Goal: Information Seeking & Learning: Learn about a topic

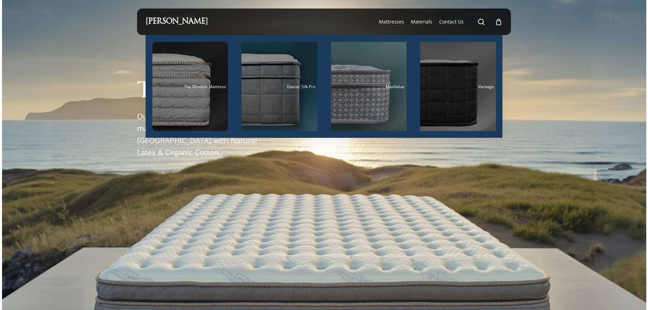
click at [396, 20] on span "Mattresses" at bounding box center [391, 21] width 25 height 6
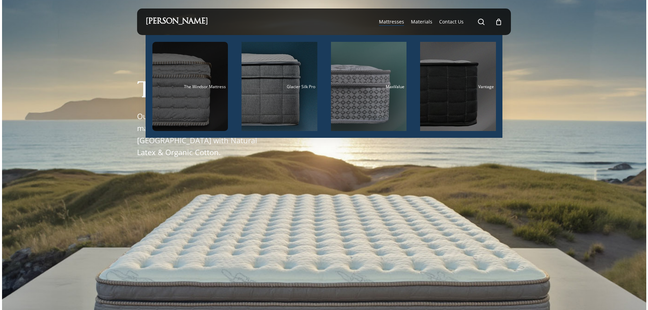
click at [188, 87] on span "The Windsor Mattress" at bounding box center [205, 87] width 42 height 6
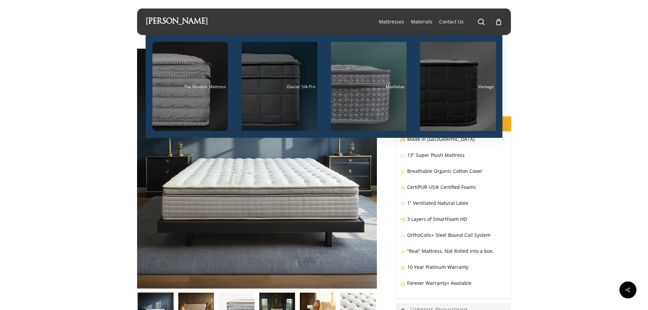
click at [269, 91] on div "Main Menu" at bounding box center [279, 86] width 76 height 89
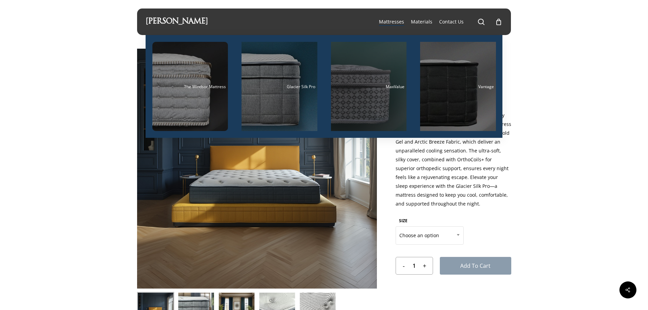
click at [374, 95] on div "Main Menu" at bounding box center [369, 86] width 76 height 89
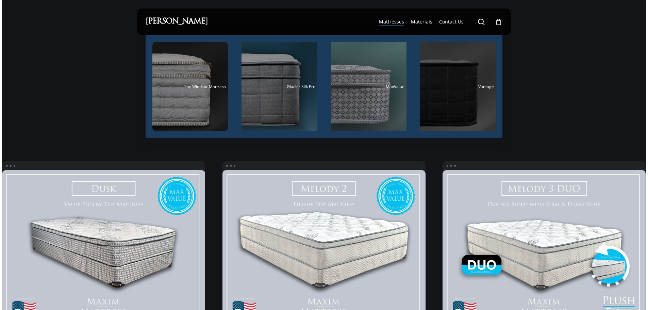
click at [449, 80] on div "Main Menu" at bounding box center [458, 86] width 76 height 89
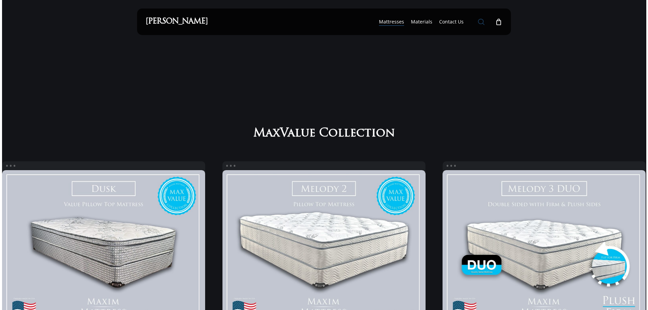
click at [479, 23] on span "Main Menu" at bounding box center [481, 21] width 7 height 7
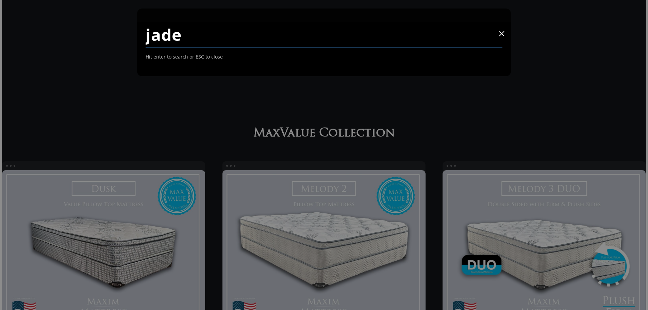
type input "jade"
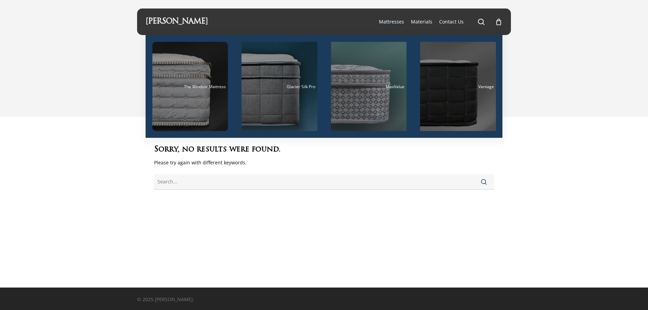
click at [390, 22] on span "Mattresses" at bounding box center [391, 21] width 25 height 6
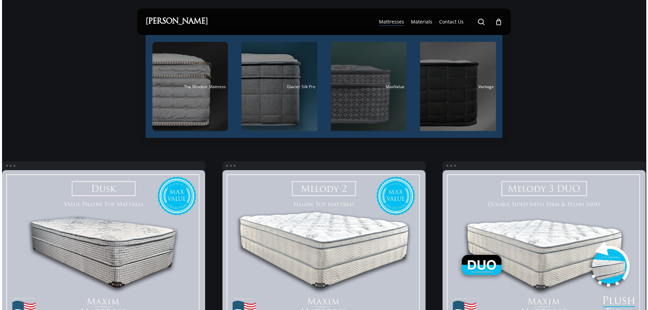
click at [363, 96] on div "Main Menu" at bounding box center [369, 86] width 76 height 89
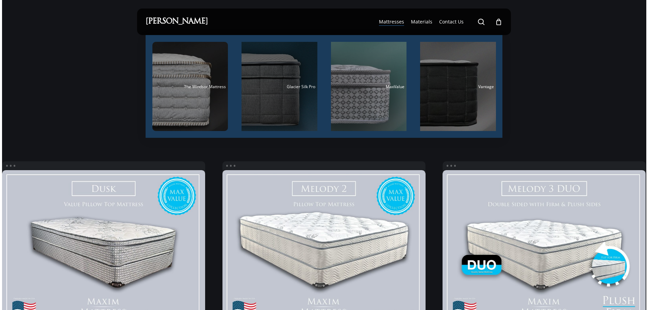
click at [261, 92] on div "Main Menu" at bounding box center [279, 86] width 76 height 89
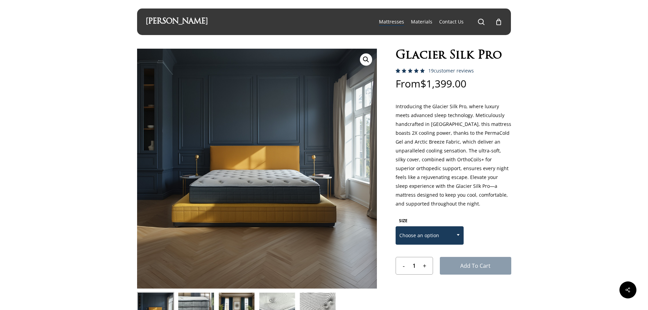
click at [442, 235] on span "Choose an option" at bounding box center [429, 235] width 67 height 14
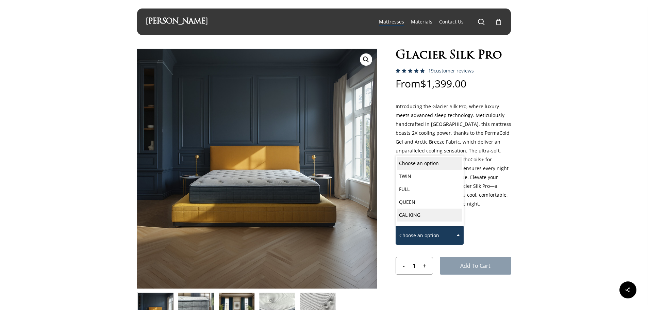
select select "CAL KING"
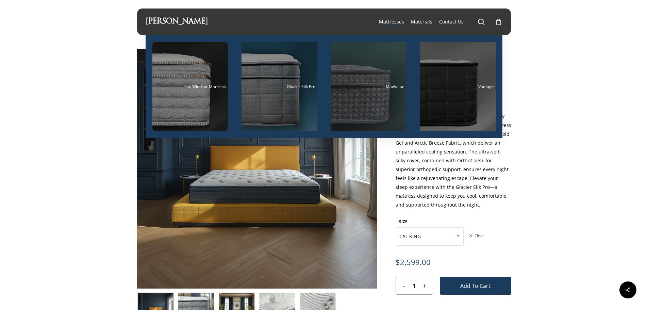
click at [371, 95] on div "Main Menu" at bounding box center [369, 86] width 76 height 89
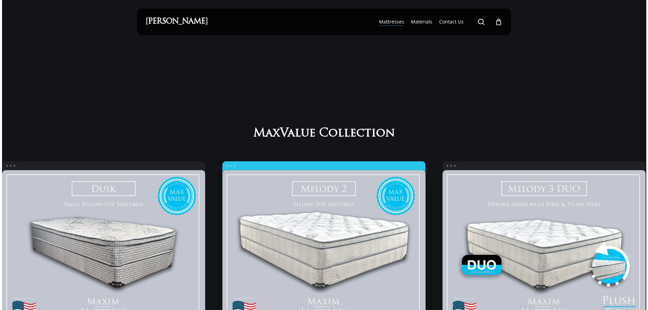
scroll to position [102, 0]
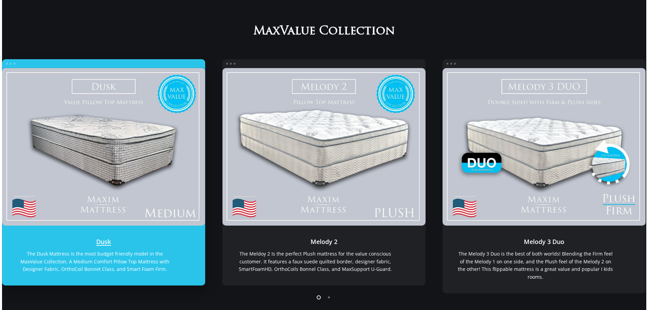
click at [138, 181] on link "Dusk" at bounding box center [103, 147] width 203 height 158
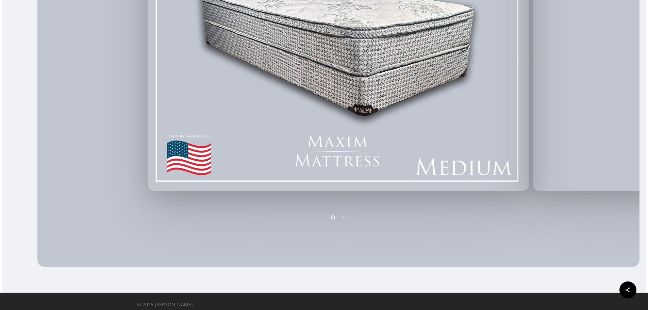
scroll to position [292, 0]
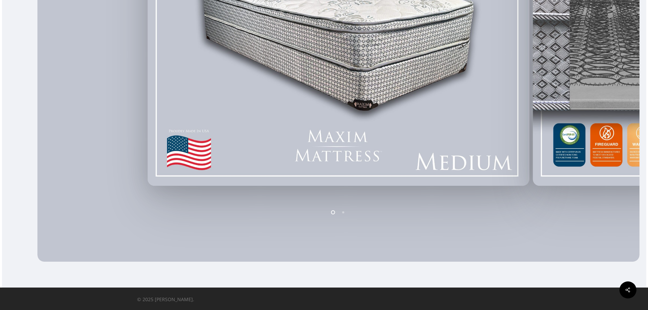
click at [359, 157] on img at bounding box center [338, 38] width 381 height 296
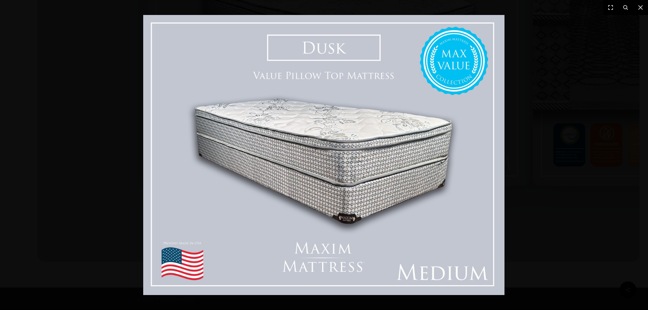
click at [360, 154] on img at bounding box center [323, 155] width 361 height 280
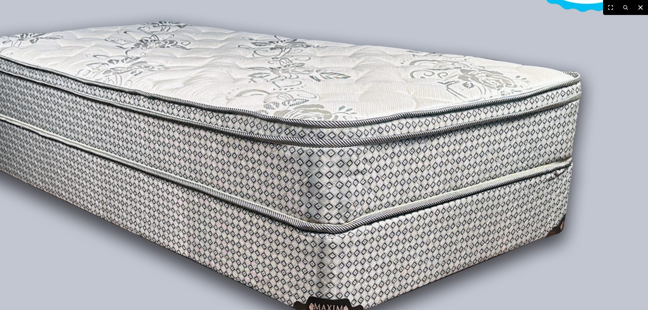
click at [644, 7] on icon at bounding box center [640, 7] width 8 height 8
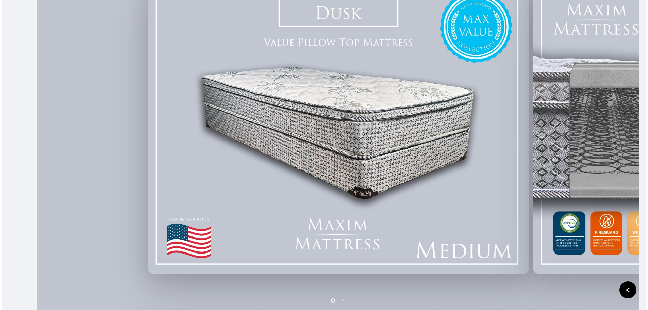
scroll to position [204, 0]
click at [344, 301] on li "Page dot 2" at bounding box center [343, 299] width 10 height 10
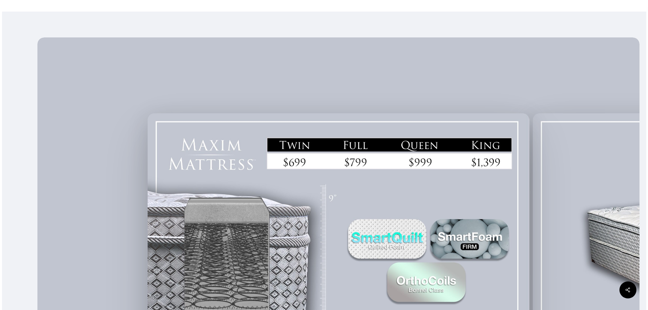
scroll to position [0, 0]
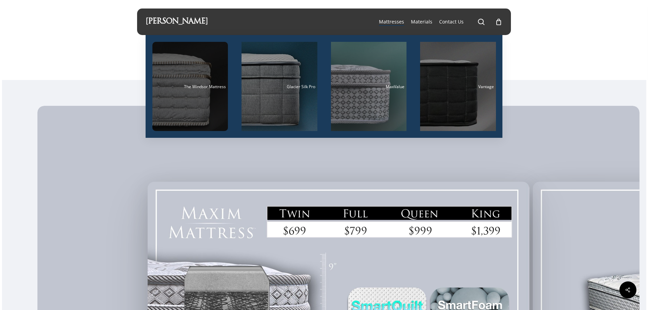
click at [176, 94] on div "Main Menu" at bounding box center [190, 86] width 76 height 89
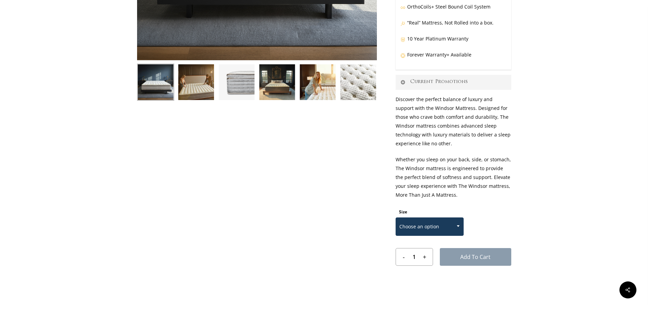
scroll to position [238, 0]
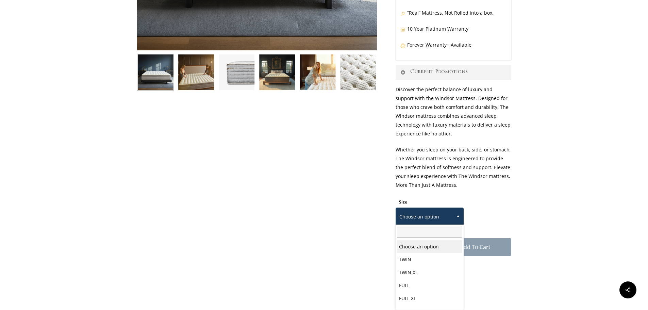
click at [449, 217] on span "Choose an option" at bounding box center [429, 216] width 67 height 14
select select "CALIFORNIA KING"
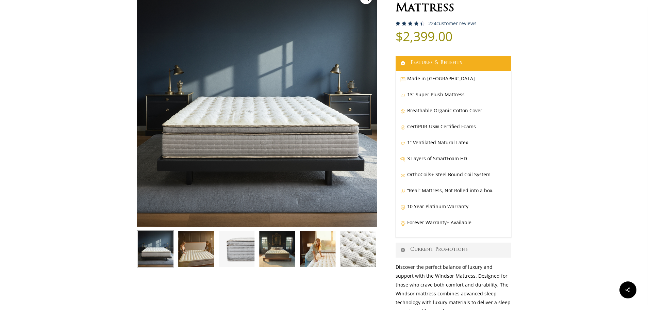
scroll to position [0, 0]
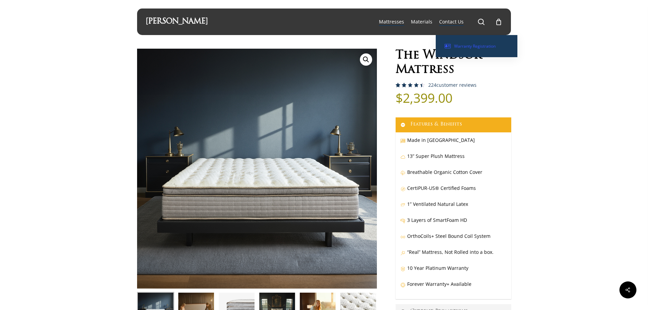
click at [472, 47] on span "Warranty Registration" at bounding box center [474, 46] width 41 height 6
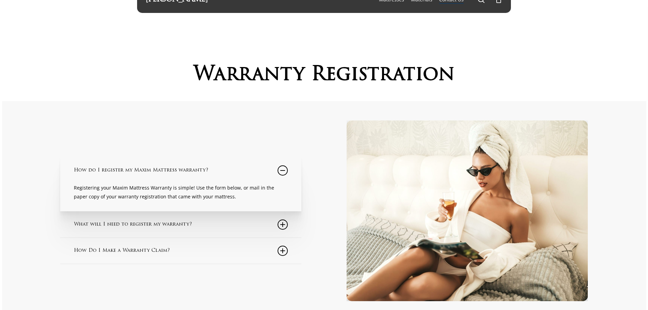
scroll to position [68, 0]
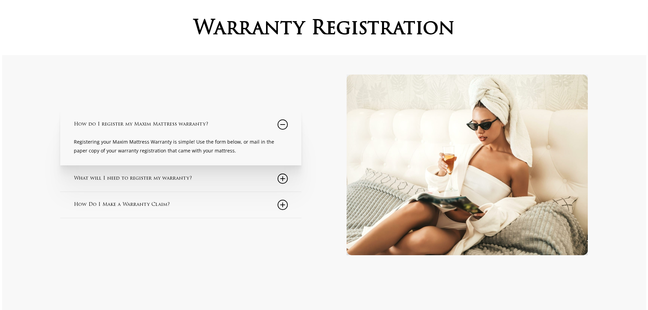
click at [176, 180] on link "What will I need to register my warranty?" at bounding box center [181, 179] width 214 height 26
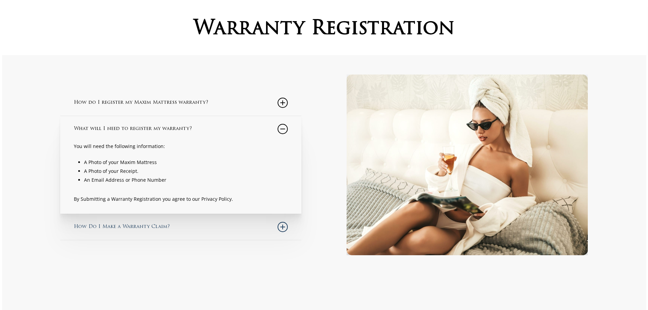
click at [114, 228] on link "How Do I Make a Warranty Claim?" at bounding box center [181, 227] width 214 height 26
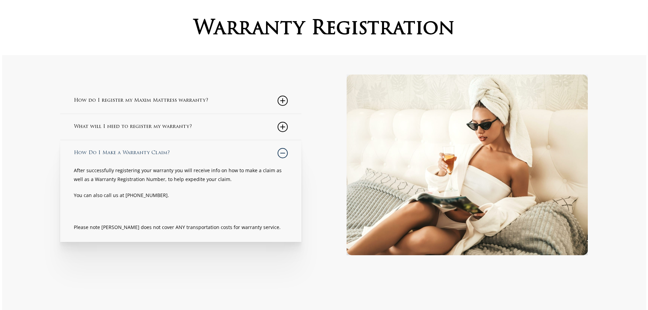
scroll to position [0, 0]
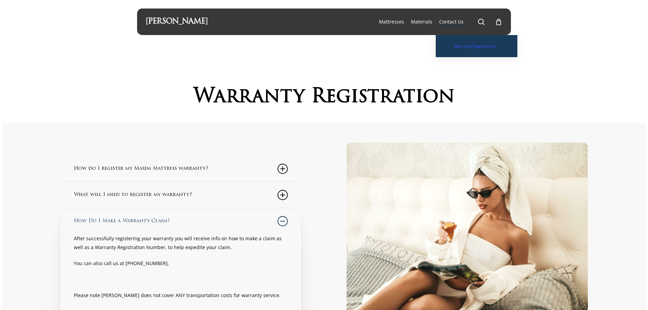
click at [446, 20] on span "Contact Us" at bounding box center [451, 21] width 24 height 6
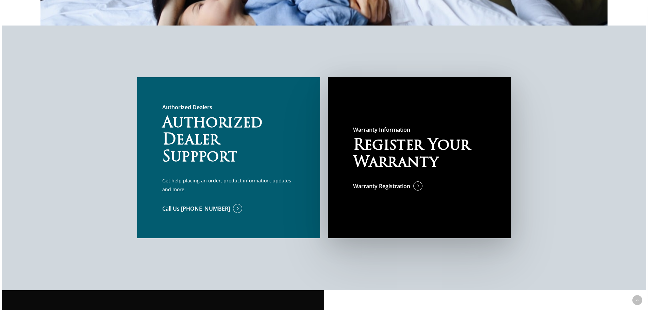
scroll to position [510, 0]
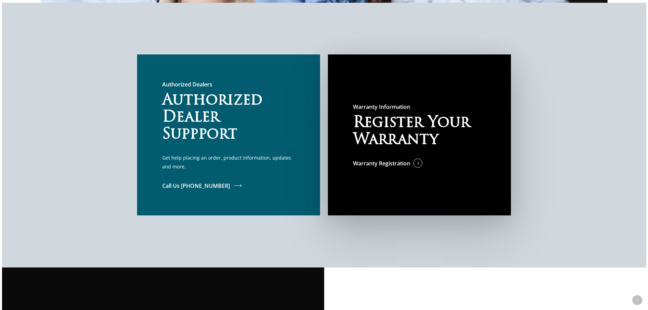
click at [230, 188] on span at bounding box center [230, 185] width 0 height 7
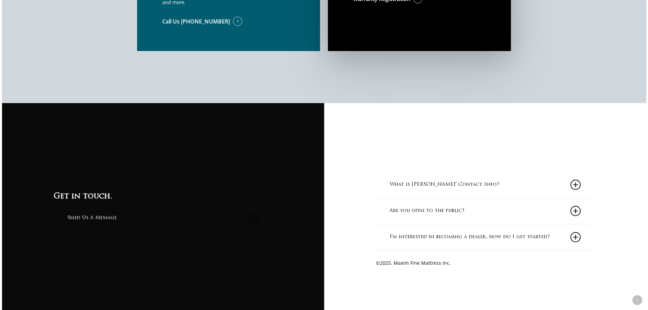
scroll to position [709, 0]
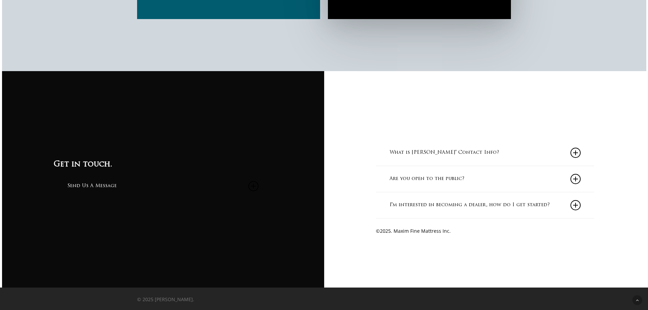
click at [579, 152] on icon at bounding box center [575, 153] width 10 height 10
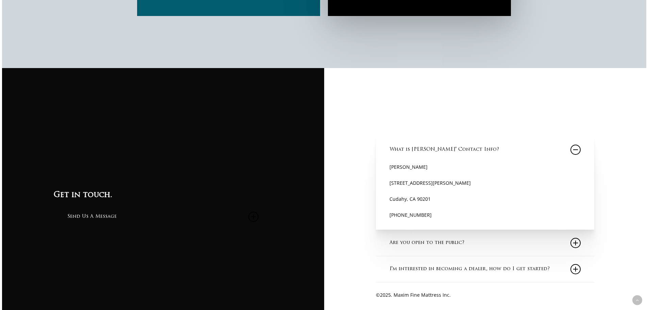
click at [579, 152] on icon at bounding box center [575, 150] width 10 height 10
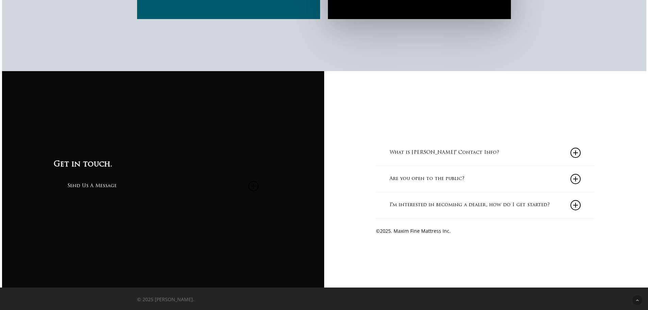
click at [577, 178] on icon at bounding box center [575, 179] width 10 height 10
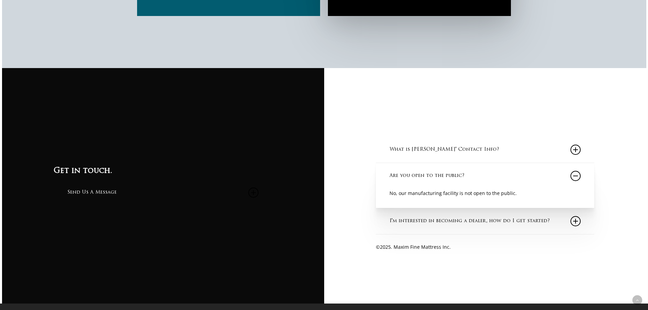
click at [577, 176] on icon at bounding box center [575, 176] width 10 height 10
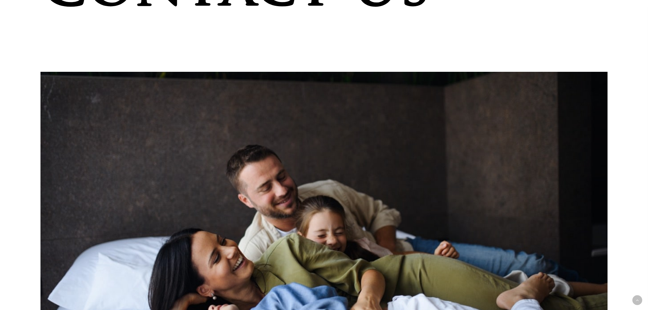
scroll to position [0, 0]
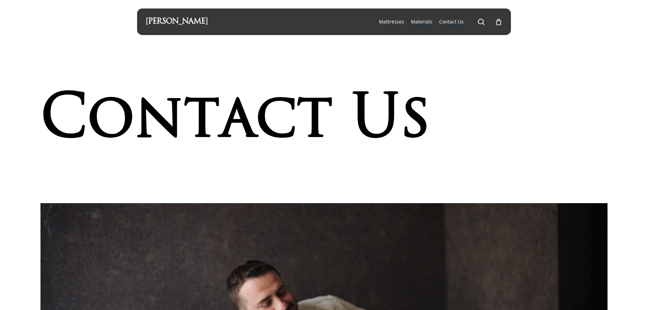
click at [419, 20] on span "Materials" at bounding box center [421, 21] width 21 height 6
